Goal: Information Seeking & Learning: Learn about a topic

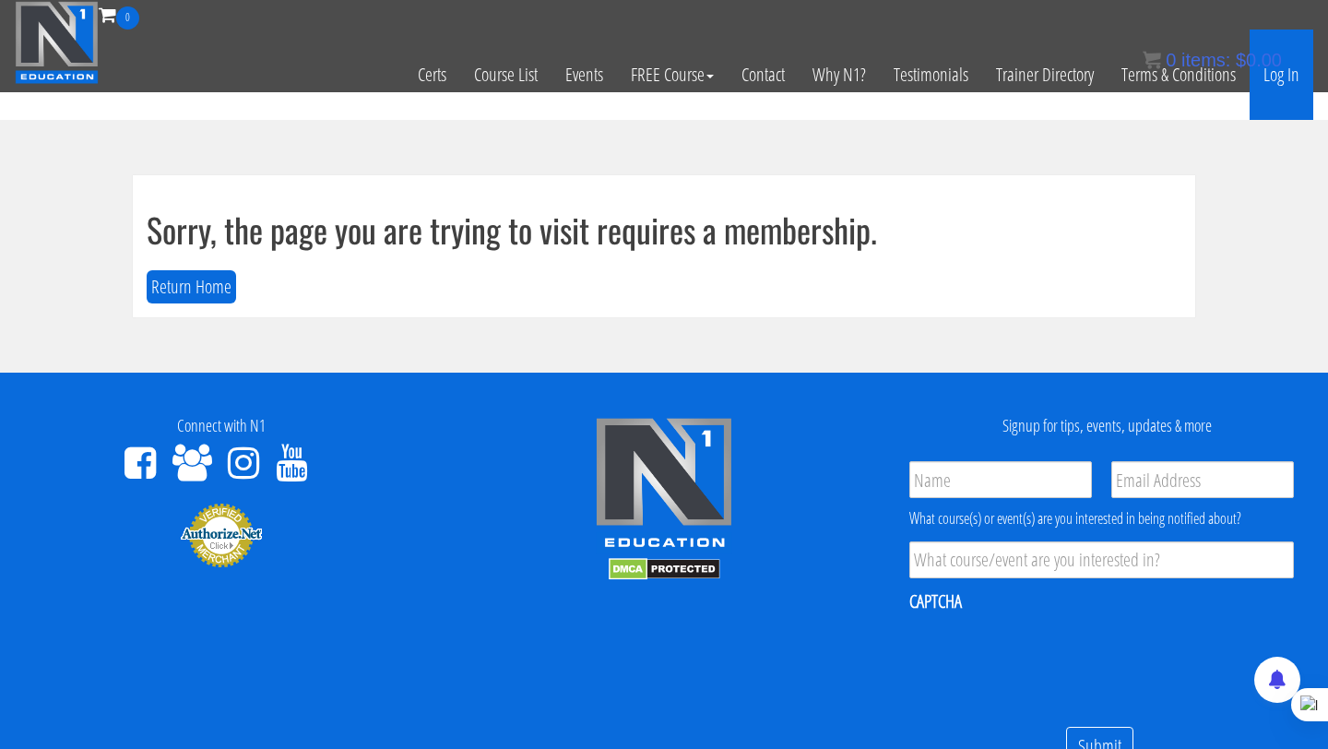
click at [1278, 83] on link "Log In" at bounding box center [1281, 75] width 64 height 90
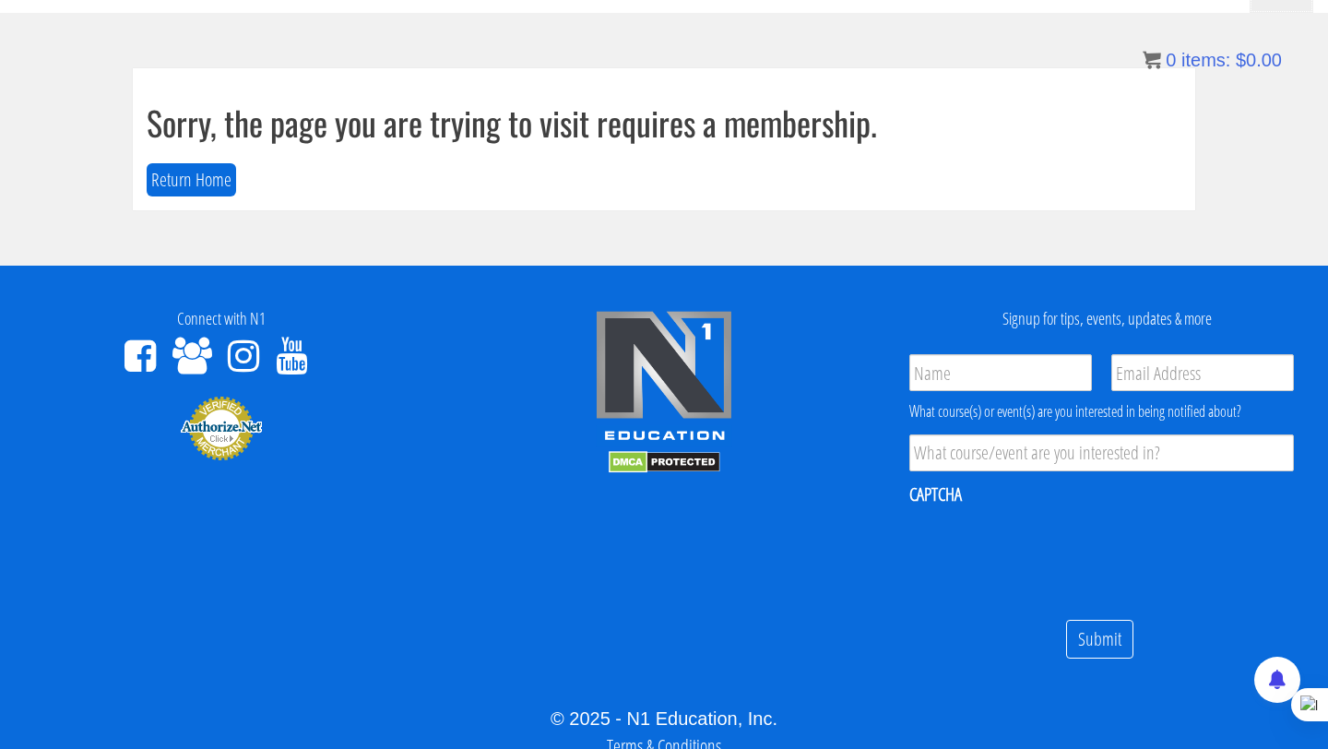
scroll to position [13, 0]
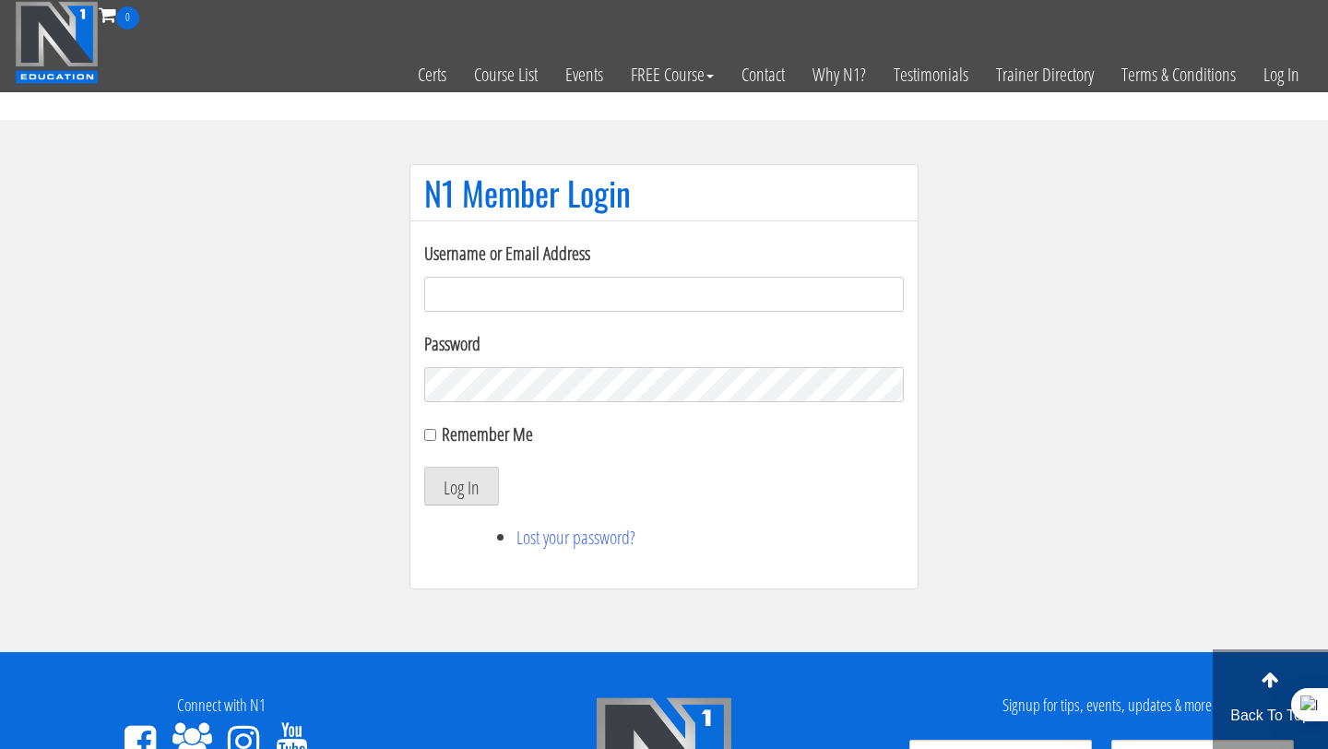
type input "Rutger.a.visser@gmail.com"
click at [467, 489] on button "Log In" at bounding box center [461, 486] width 75 height 39
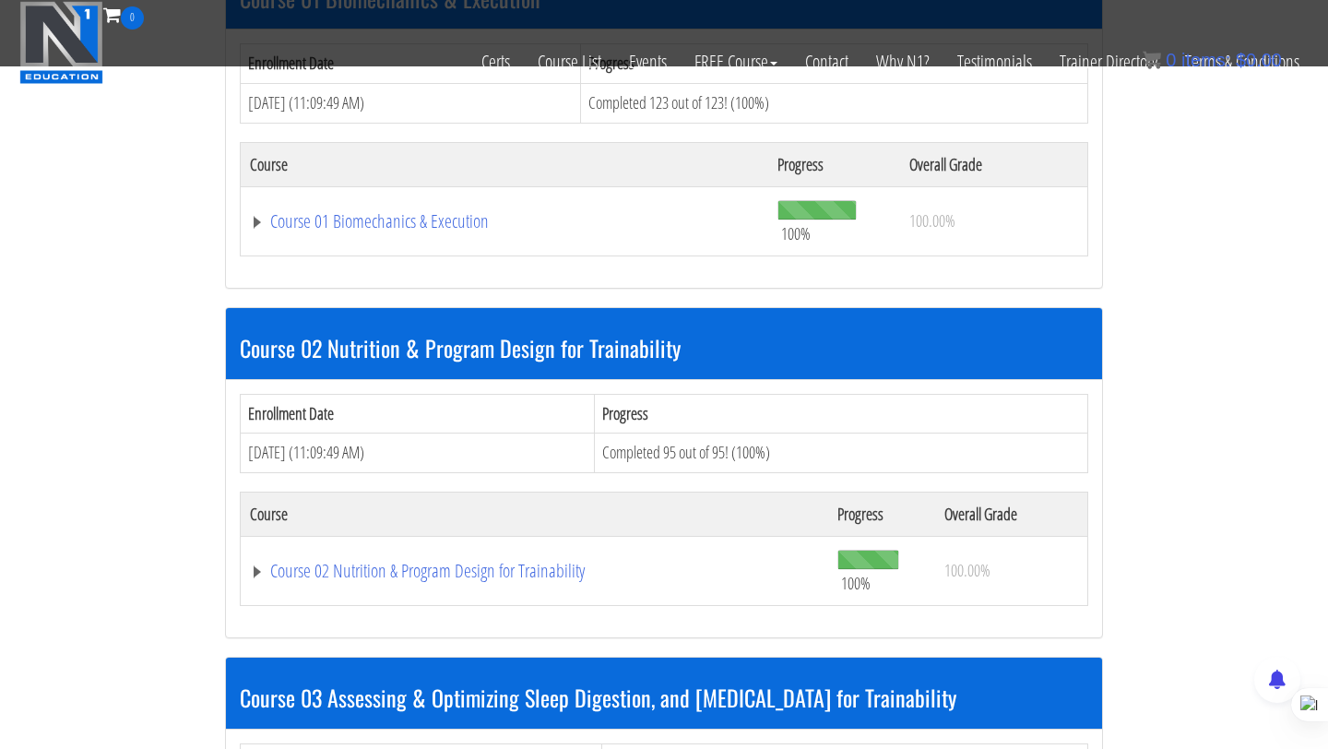
scroll to position [641, 0]
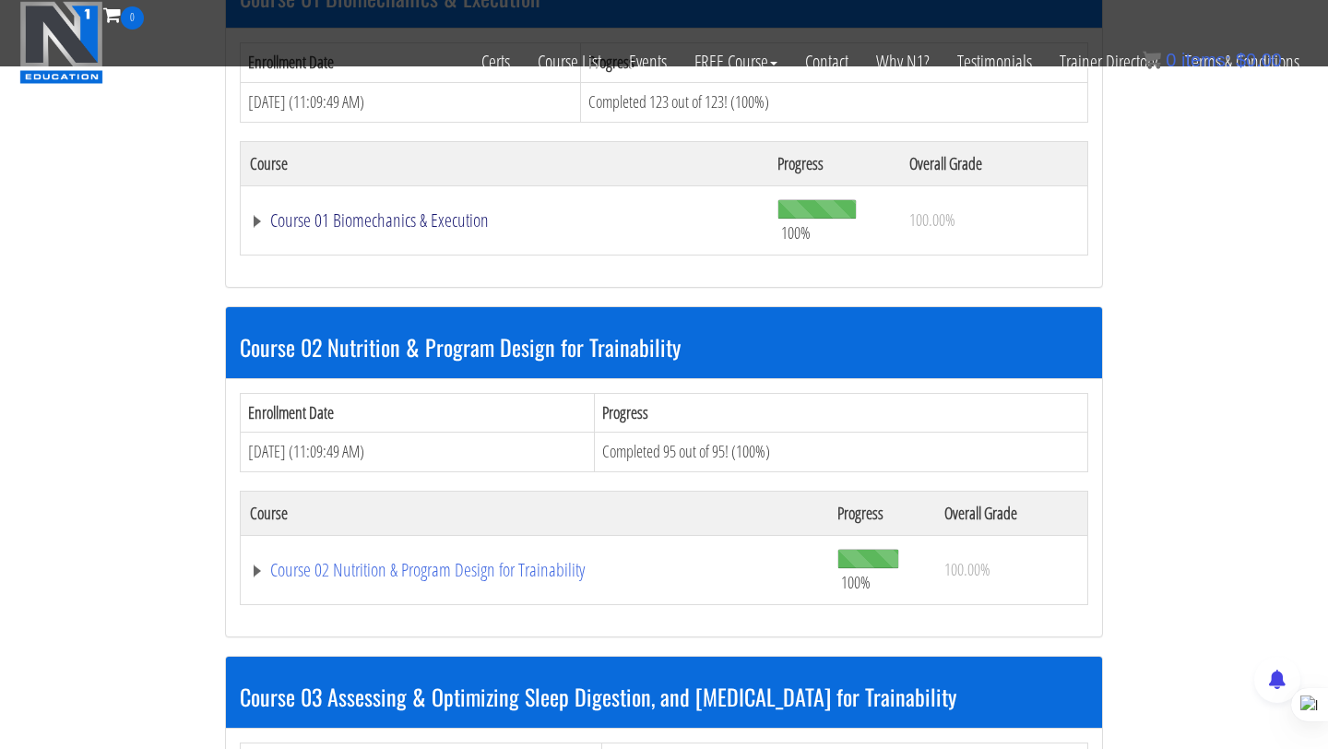
click at [457, 221] on link "Course 01 Biomechanics & Execution" at bounding box center [504, 220] width 509 height 18
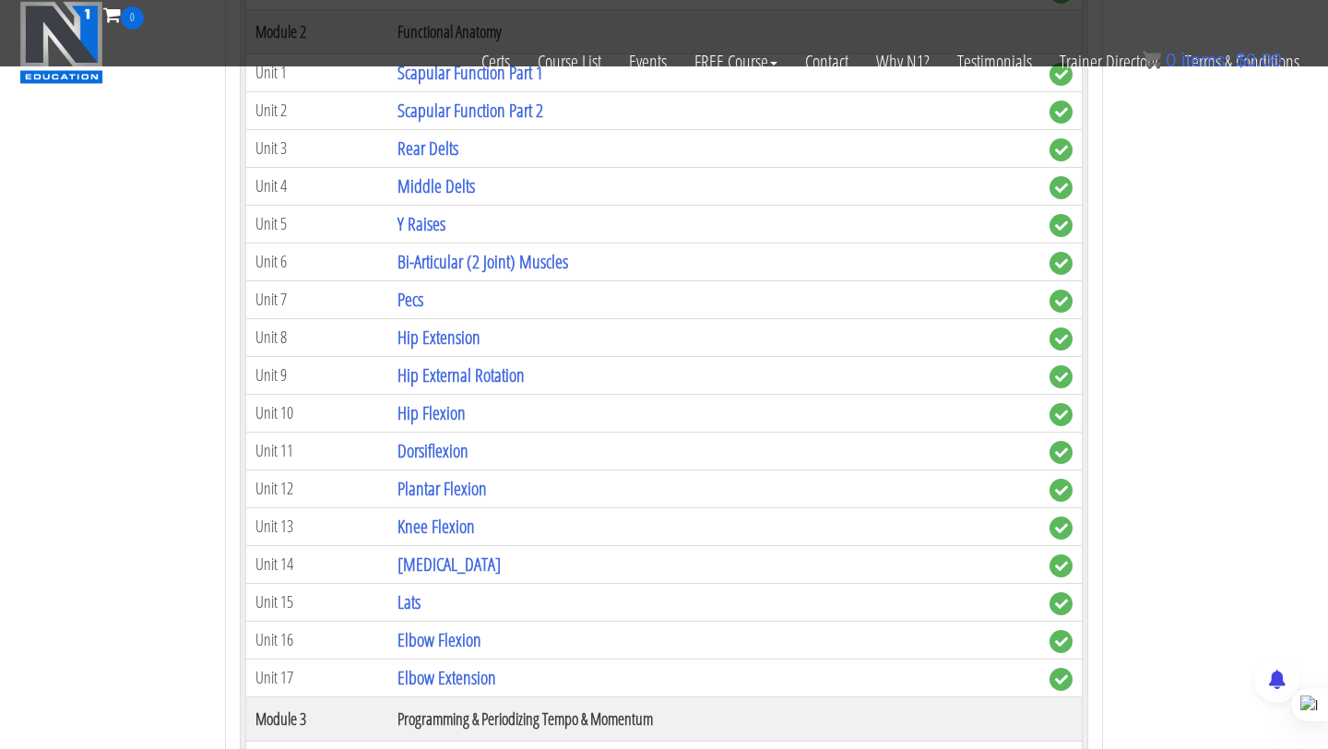
scroll to position [1284, 0]
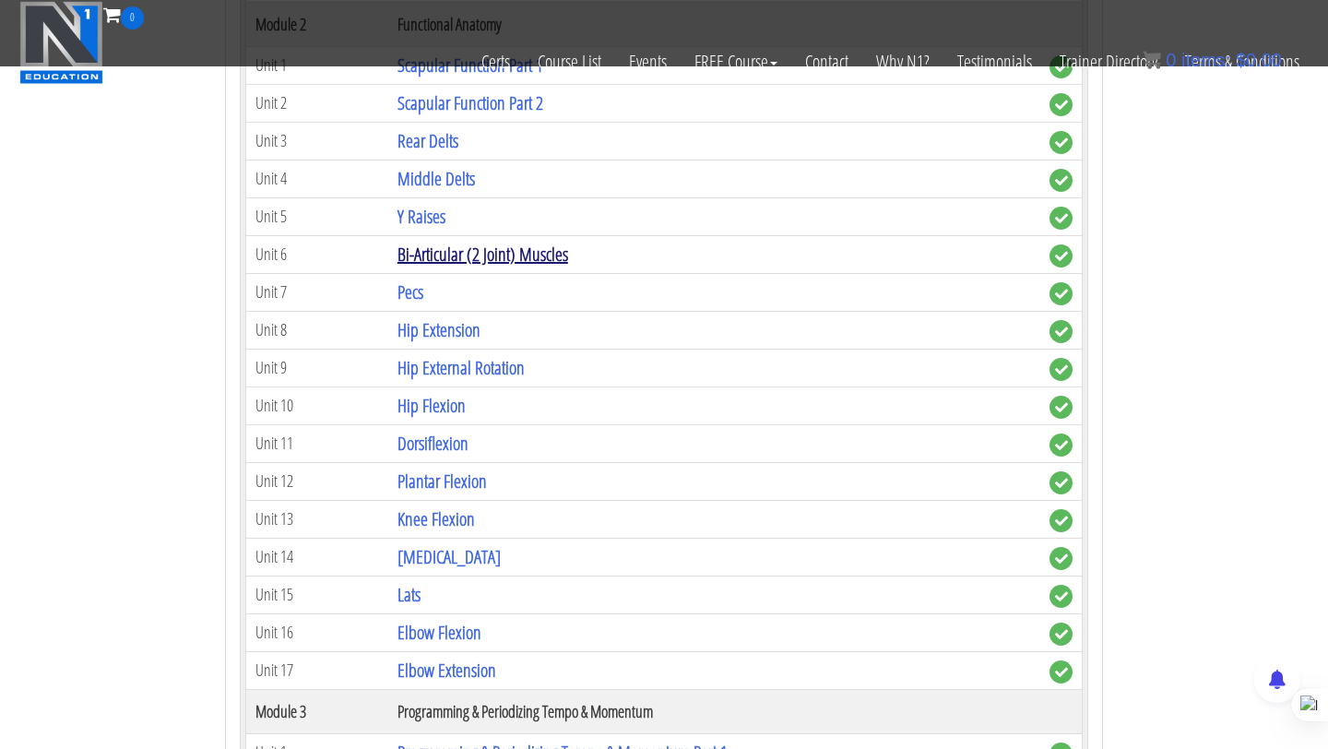
click at [411, 265] on link "Bi-Articular (2 Joint) Muscles" at bounding box center [482, 254] width 171 height 25
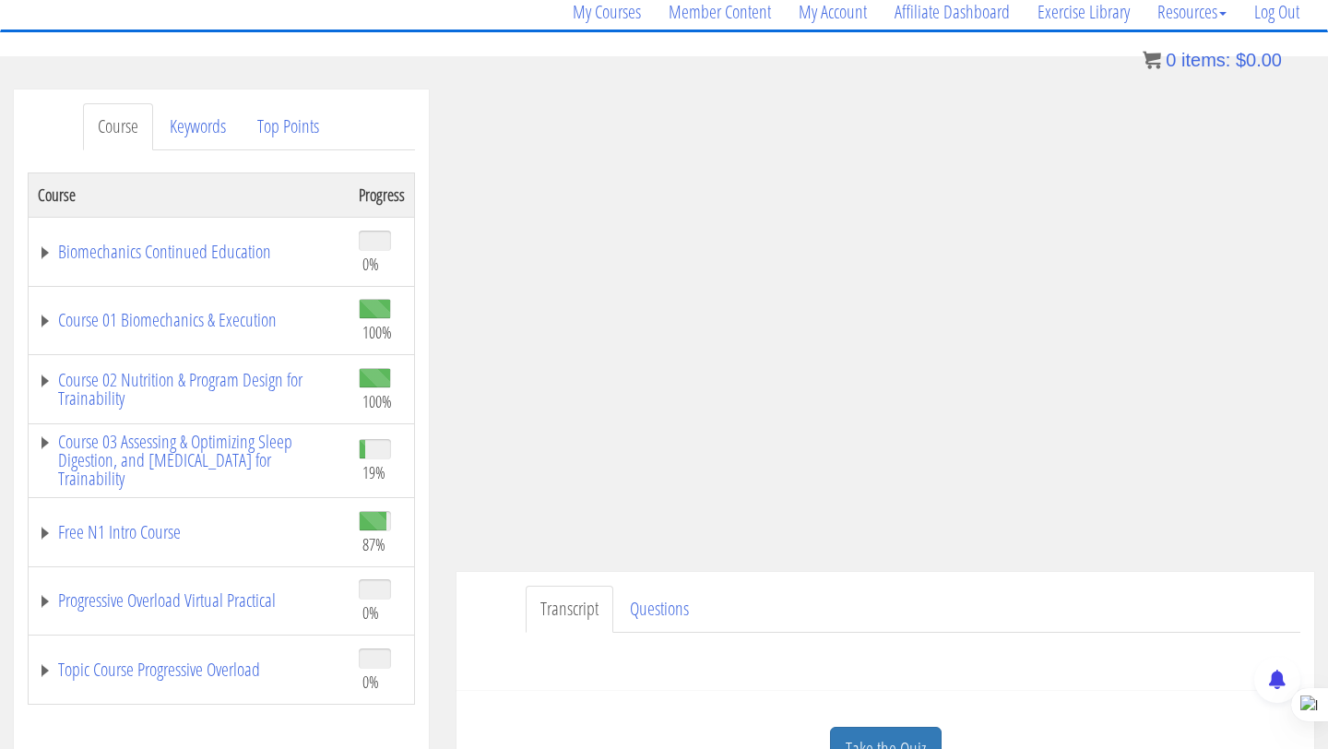
scroll to position [153, 0]
click at [225, 316] on link "Course 01 Biomechanics & Execution" at bounding box center [189, 319] width 302 height 18
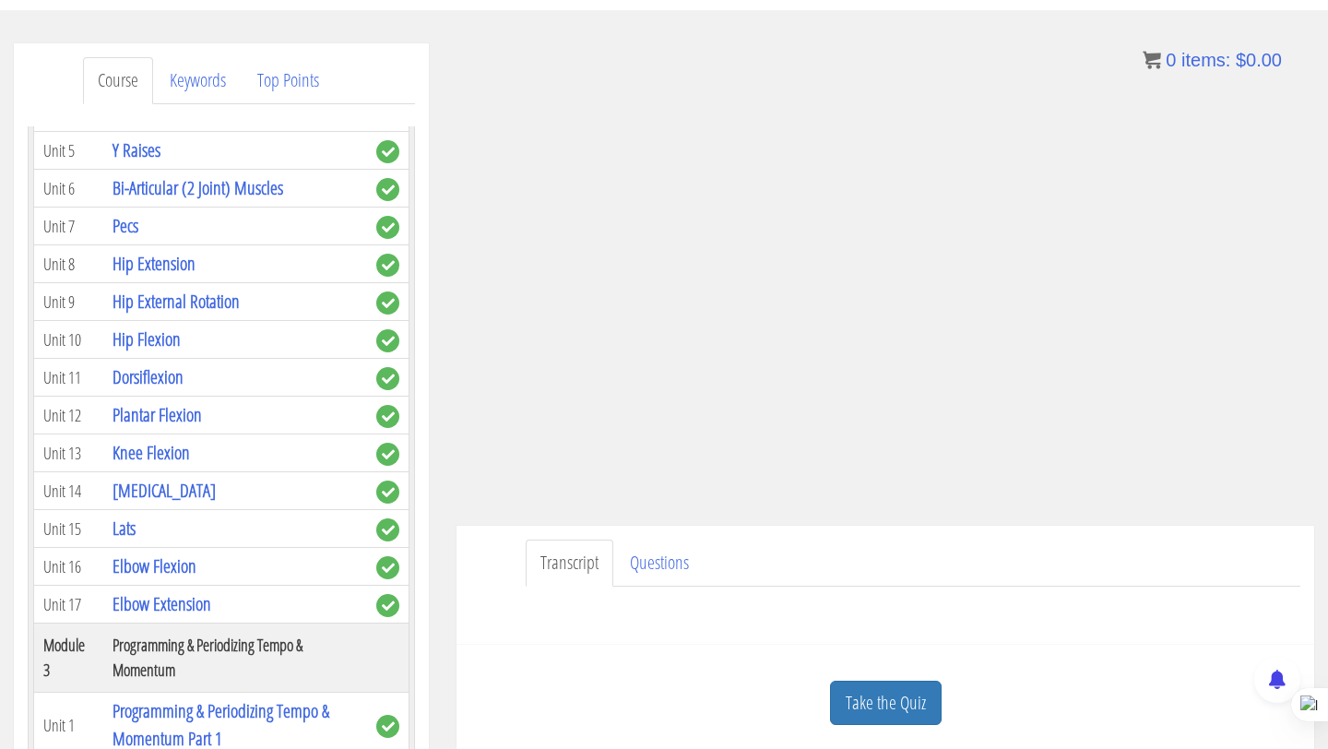
scroll to position [828, 0]
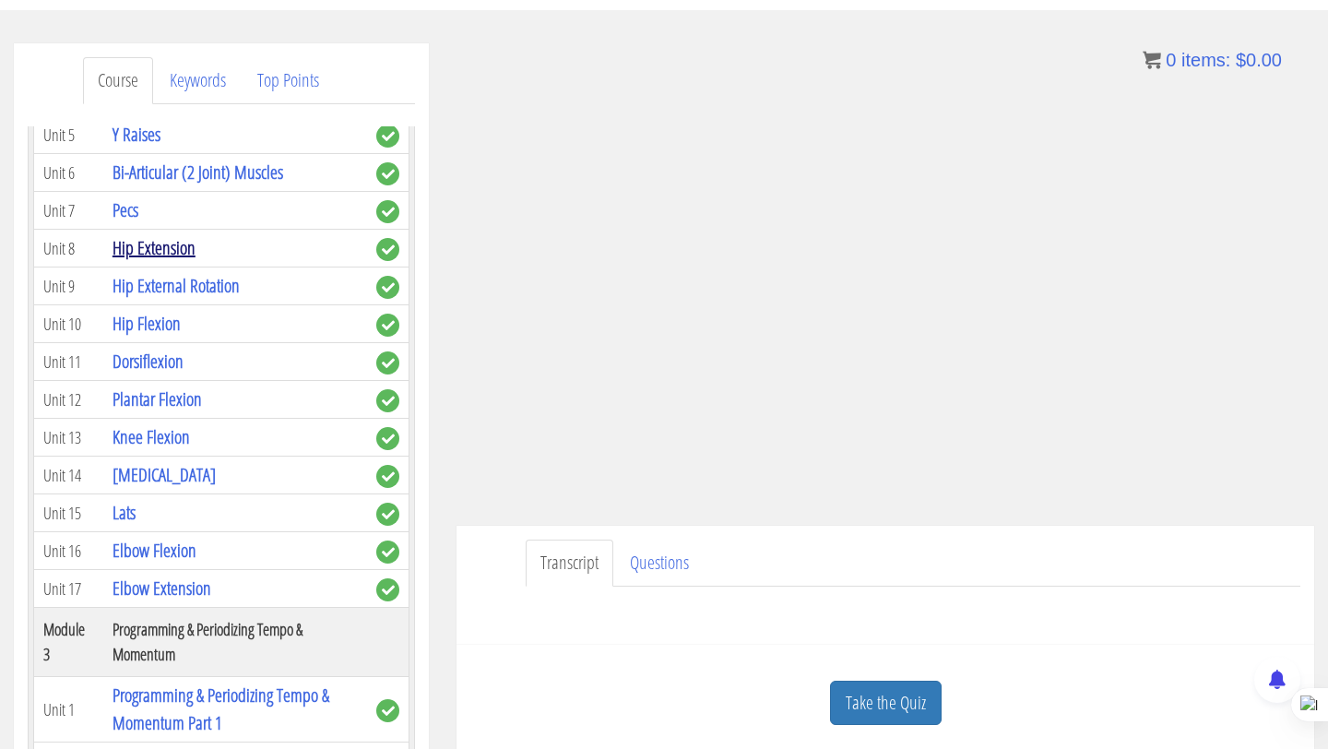
click at [183, 235] on link "Hip Extension" at bounding box center [153, 247] width 83 height 25
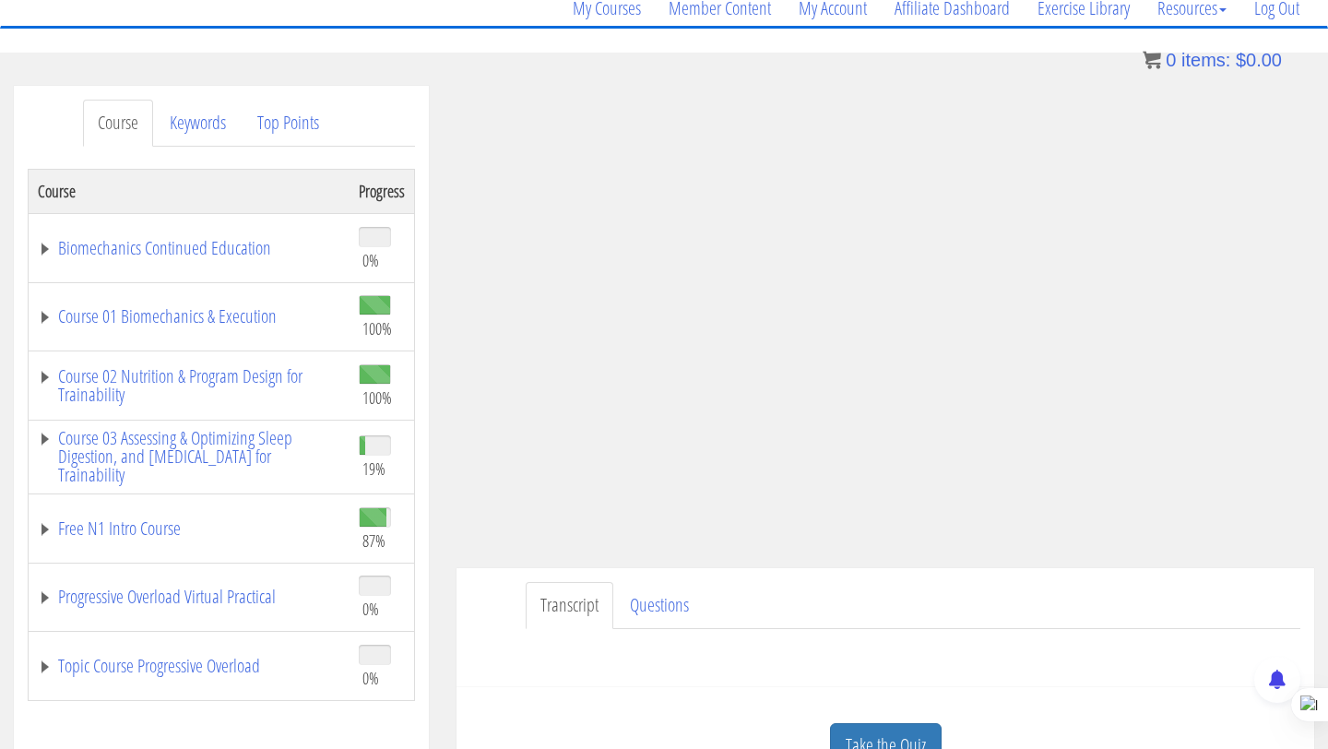
scroll to position [169, 0]
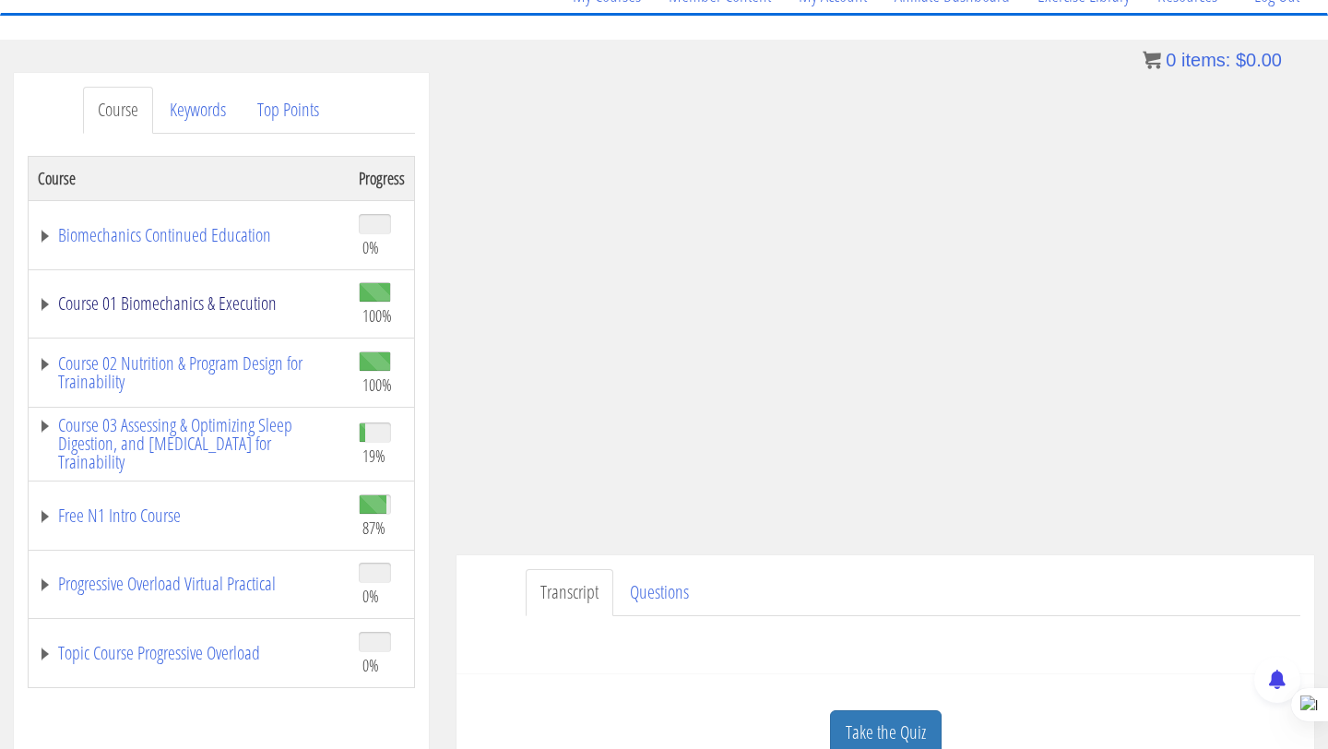
click at [153, 295] on link "Course 01 Biomechanics & Execution" at bounding box center [189, 303] width 302 height 18
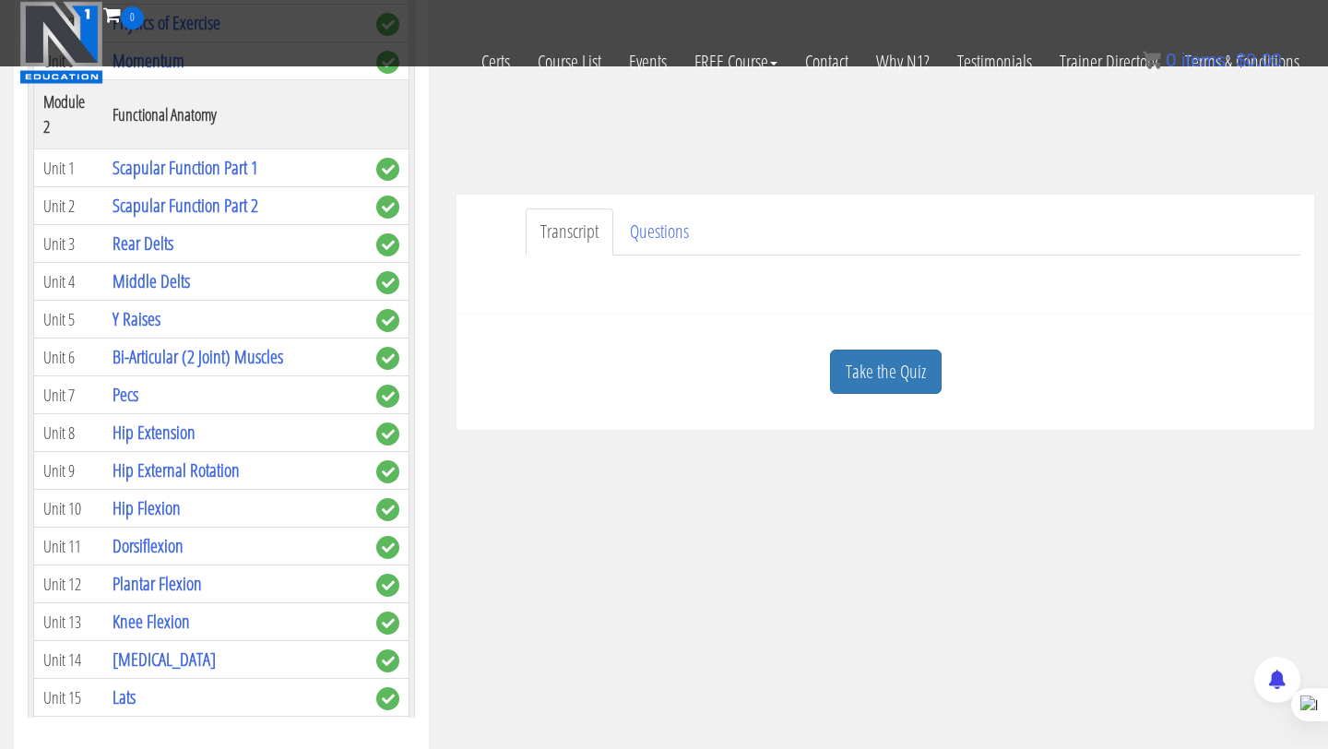
scroll to position [314, 0]
